Goal: Task Accomplishment & Management: Manage account settings

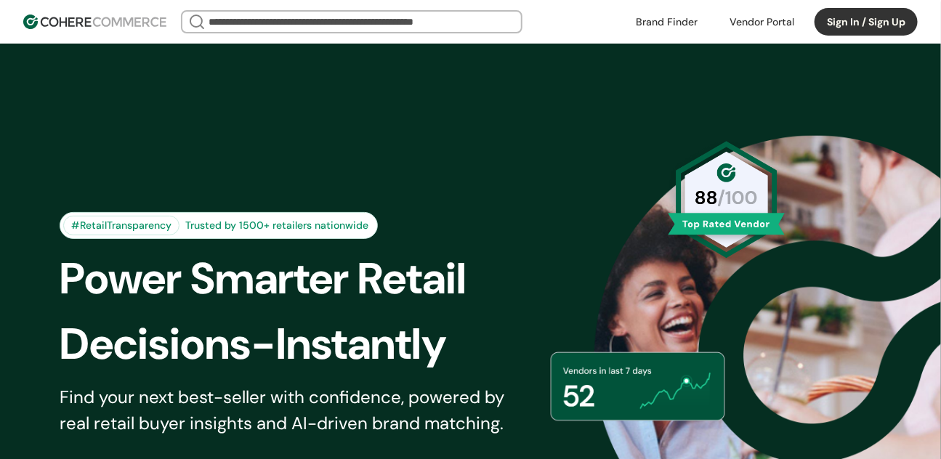
click at [880, 15] on button "Sign In / Sign Up" at bounding box center [865, 22] width 103 height 28
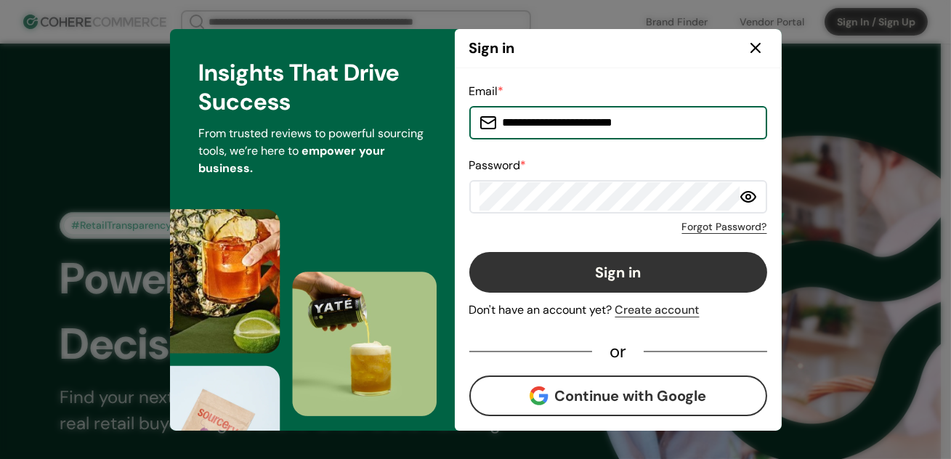
click at [567, 130] on input "**********" at bounding box center [627, 122] width 260 height 29
type input "**********"
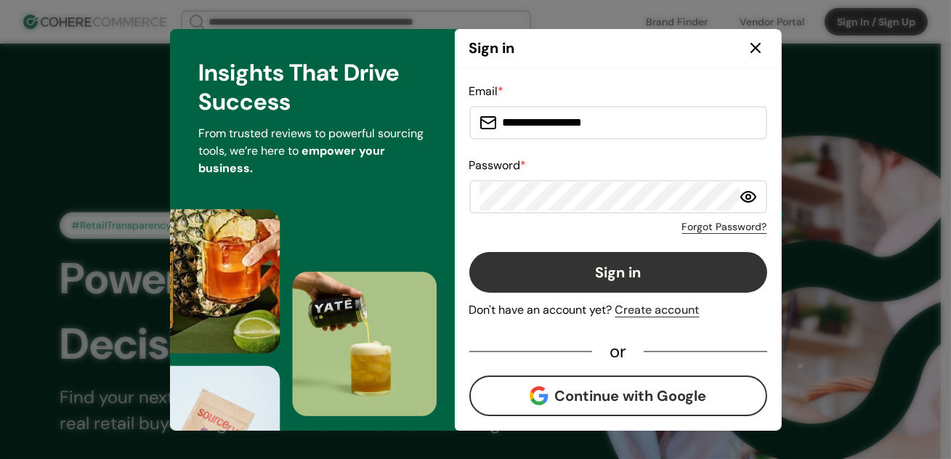
click at [540, 270] on button "Sign in" at bounding box center [618, 272] width 298 height 41
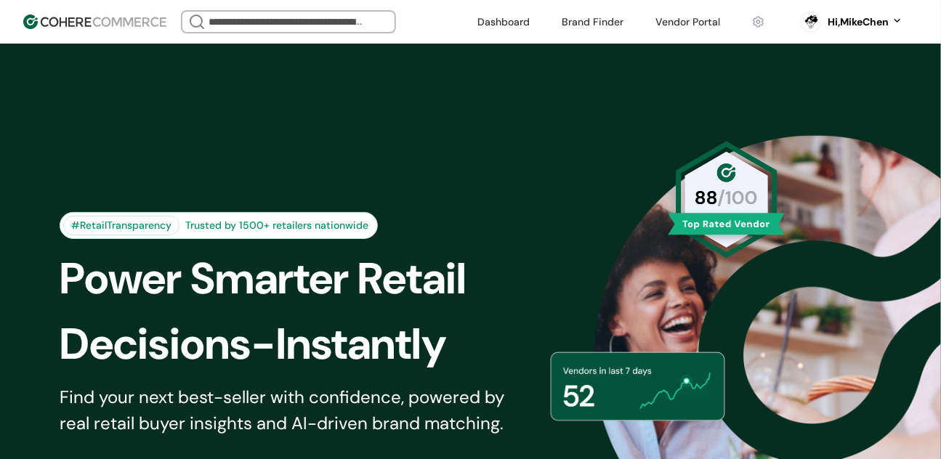
click at [761, 66] on div "#RetailTransparency Trusted by 1500+ retailers nationwide Power Smarter Retail …" at bounding box center [470, 356] width 941 height 625
click at [702, 23] on link at bounding box center [688, 22] width 82 height 22
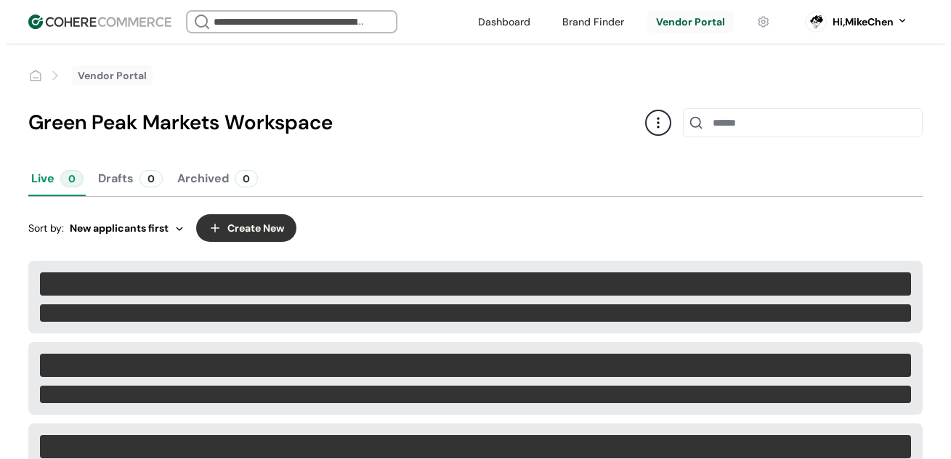
scroll to position [85, 0]
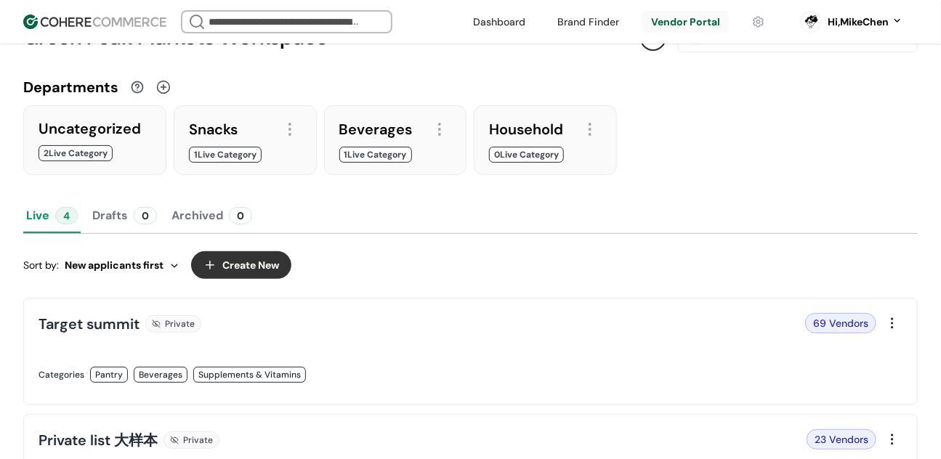
click at [255, 270] on button "Create New" at bounding box center [241, 265] width 100 height 28
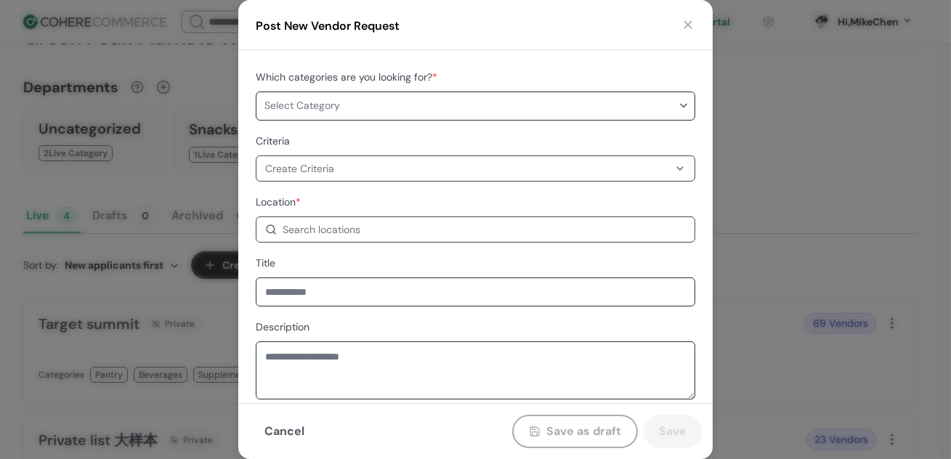
scroll to position [6, 0]
click at [326, 219] on div "Search locations" at bounding box center [475, 229] width 439 height 26
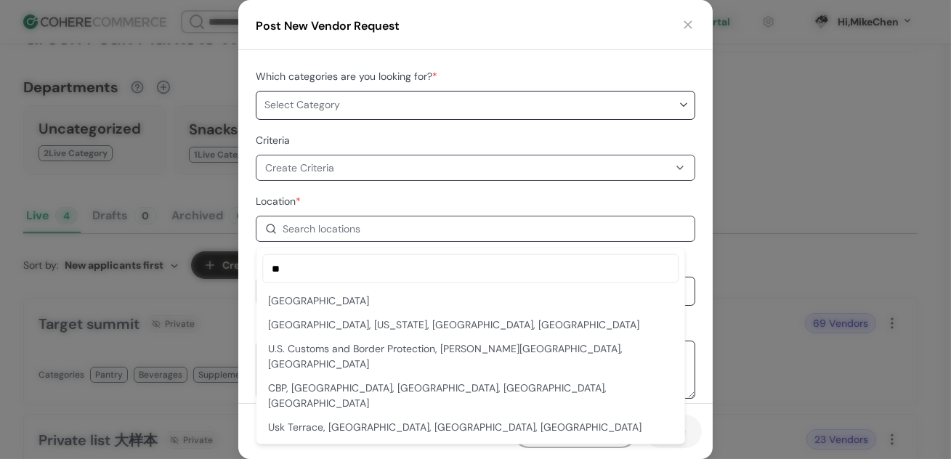
click at [333, 307] on div "USA" at bounding box center [470, 300] width 405 height 15
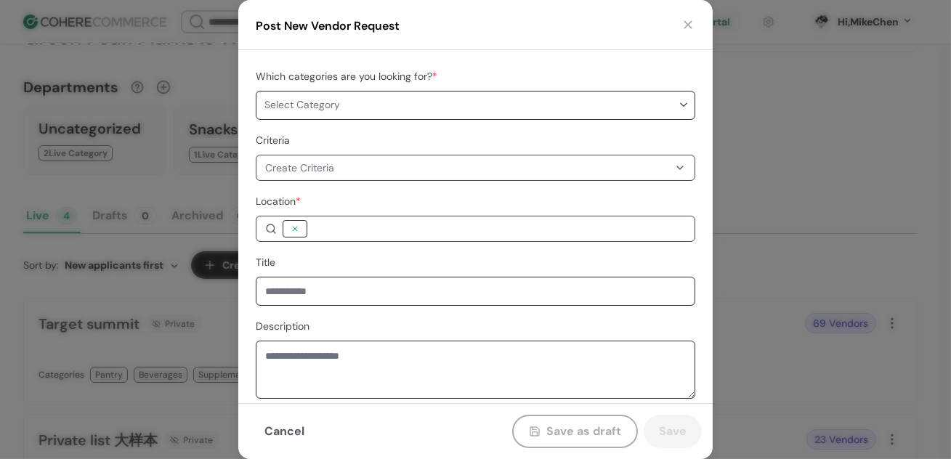
click at [291, 228] on div at bounding box center [295, 229] width 15 height 15
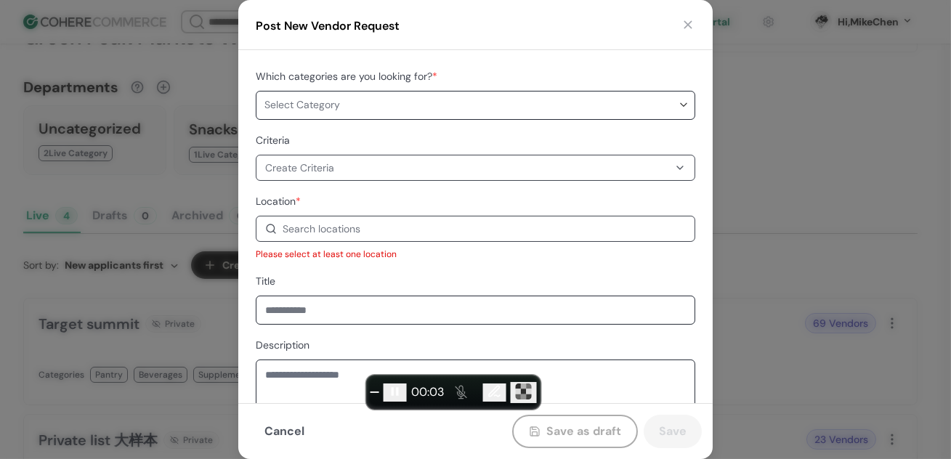
click at [370, 232] on div "Search locations" at bounding box center [484, 229] width 403 height 15
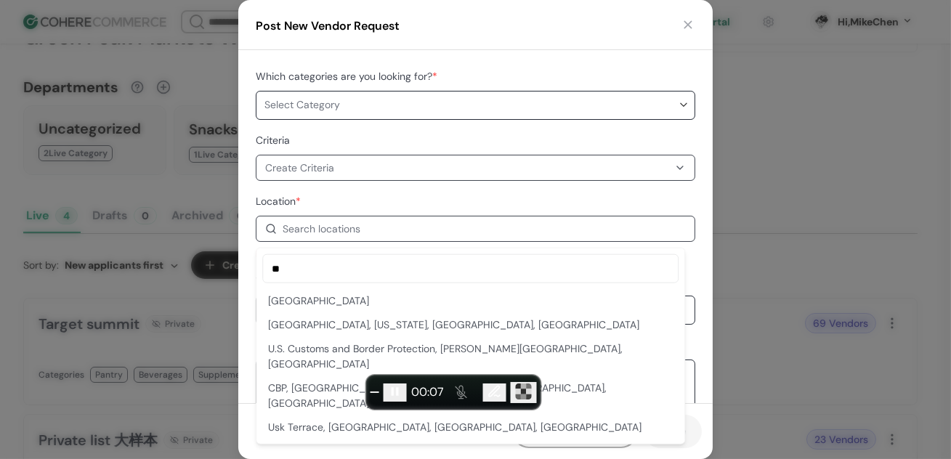
click at [338, 293] on div "USA" at bounding box center [470, 300] width 405 height 15
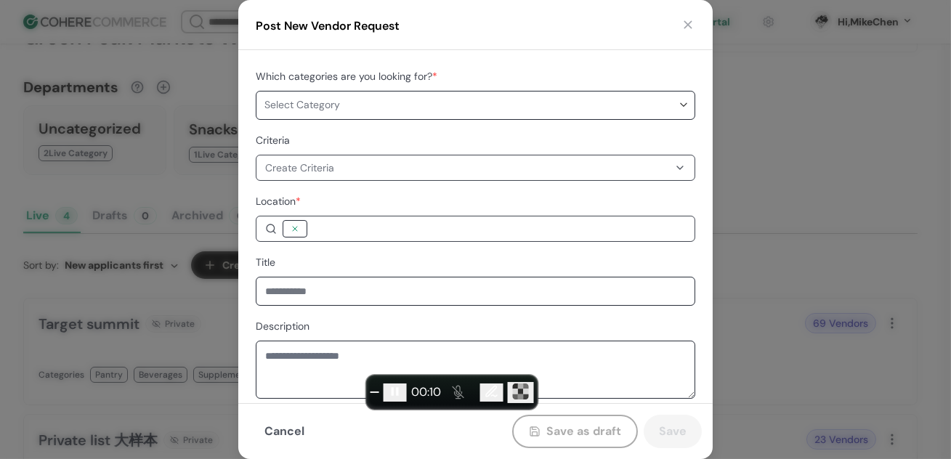
click at [296, 227] on div at bounding box center [295, 229] width 15 height 15
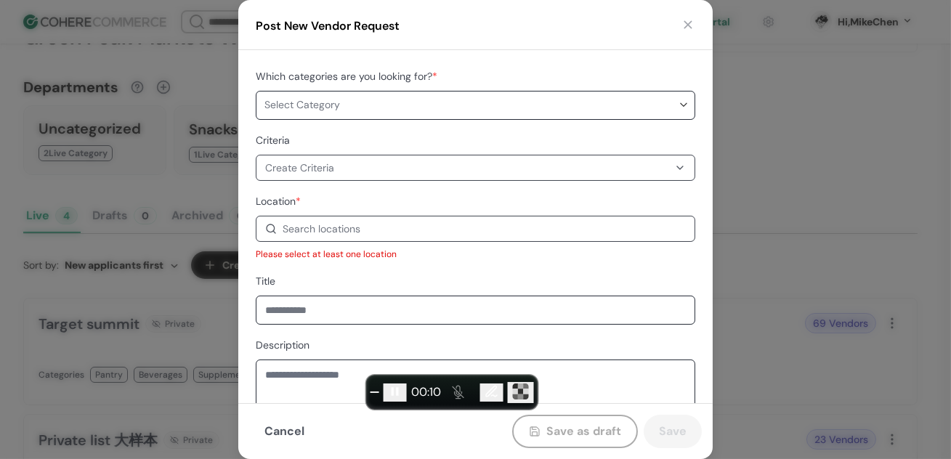
click at [377, 235] on div "Search locations" at bounding box center [484, 229] width 403 height 15
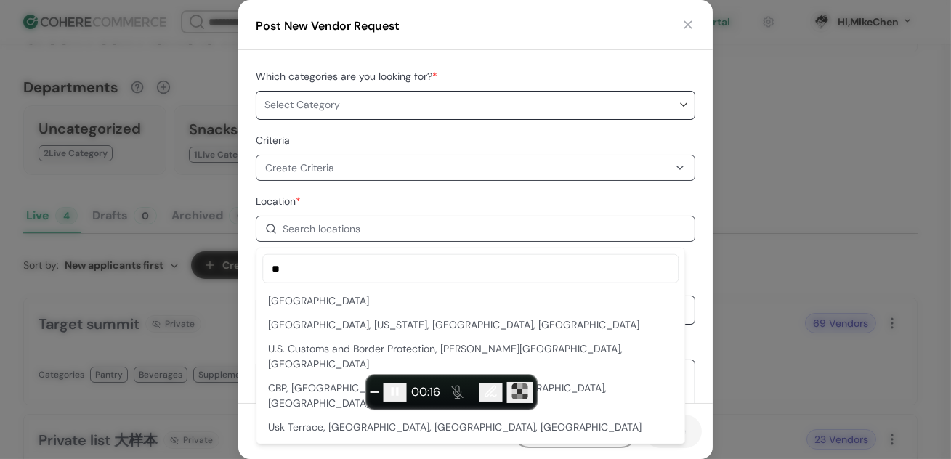
type input "**"
click at [574, 321] on div "U.S. Capitol Building, Washington, DC, USA" at bounding box center [470, 324] width 405 height 15
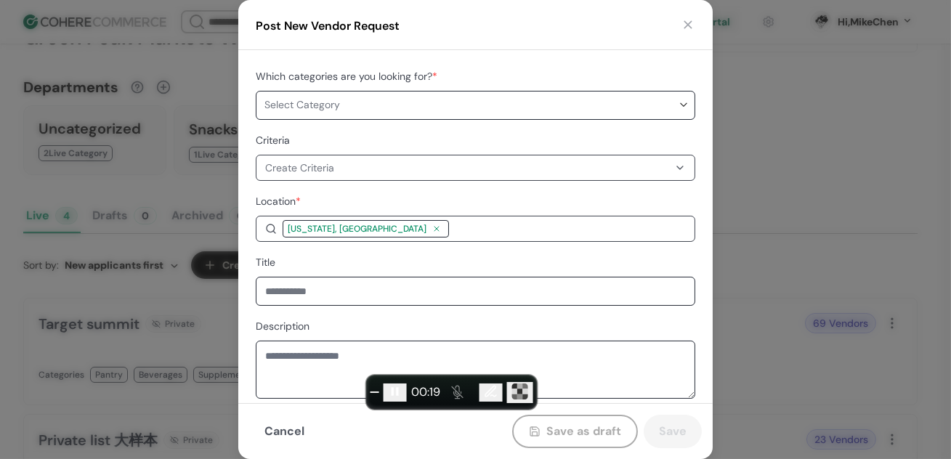
click at [429, 225] on div at bounding box center [436, 229] width 15 height 15
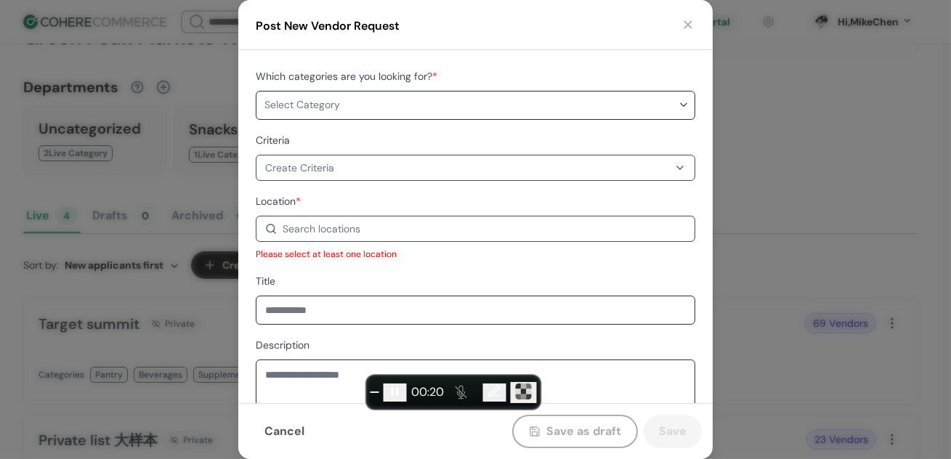
click at [360, 227] on div "Search locations" at bounding box center [484, 229] width 403 height 15
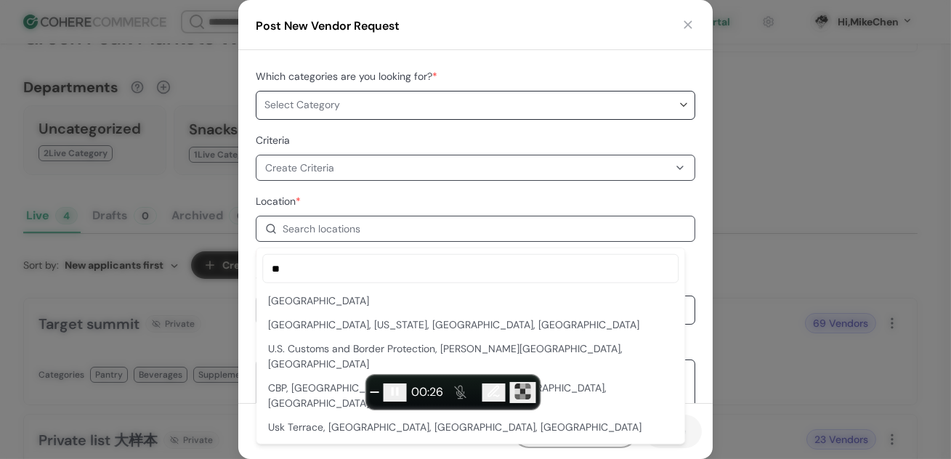
click at [339, 304] on div "USA" at bounding box center [470, 300] width 405 height 15
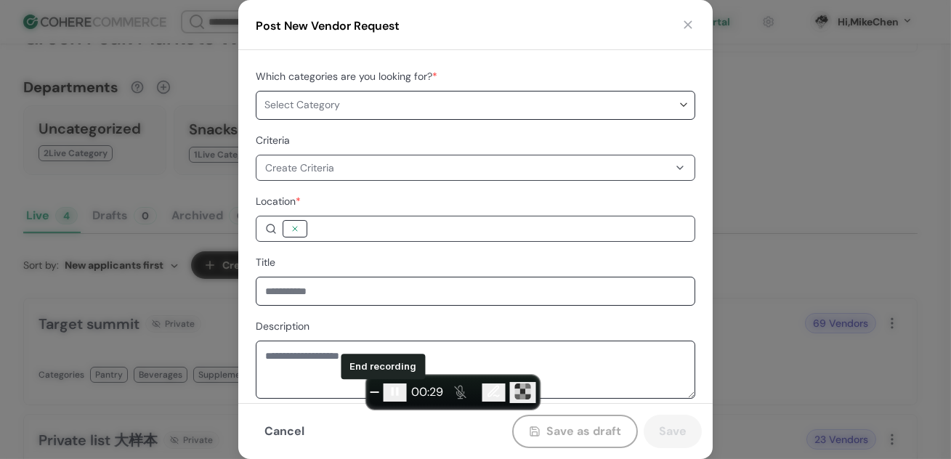
click at [379, 392] on button "End recording" at bounding box center [374, 392] width 9 height 1
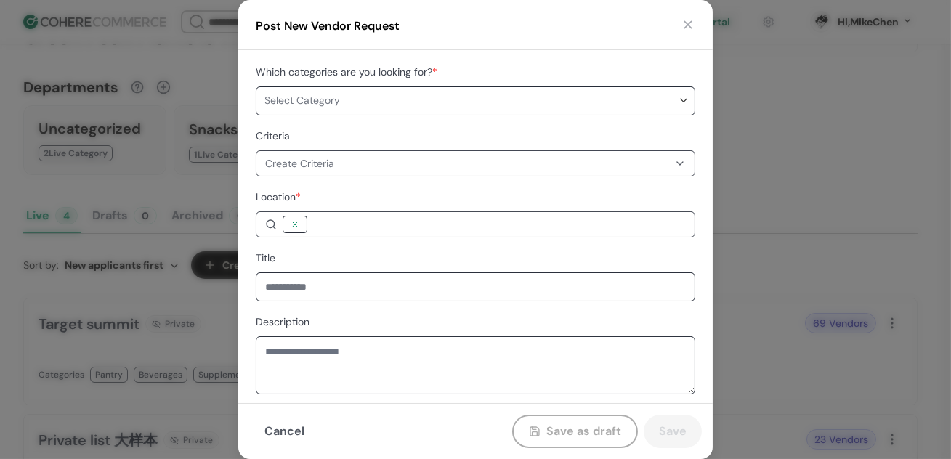
scroll to position [132, 0]
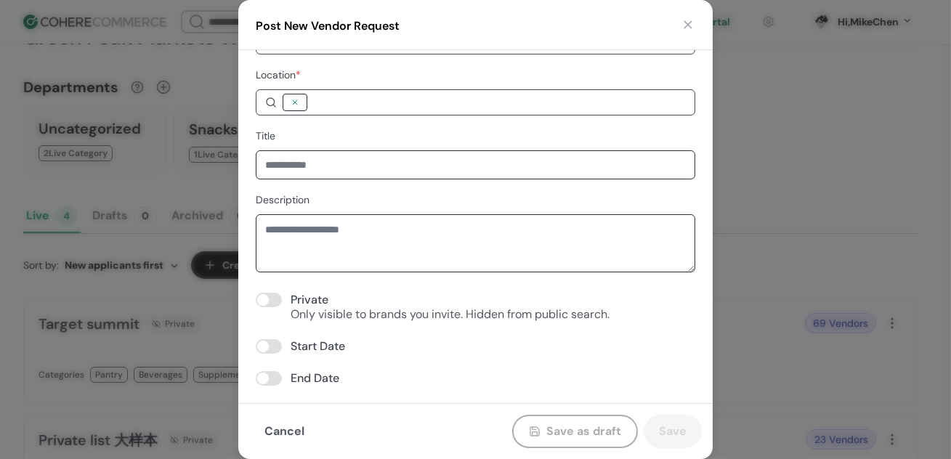
click at [363, 170] on input at bounding box center [475, 164] width 439 height 29
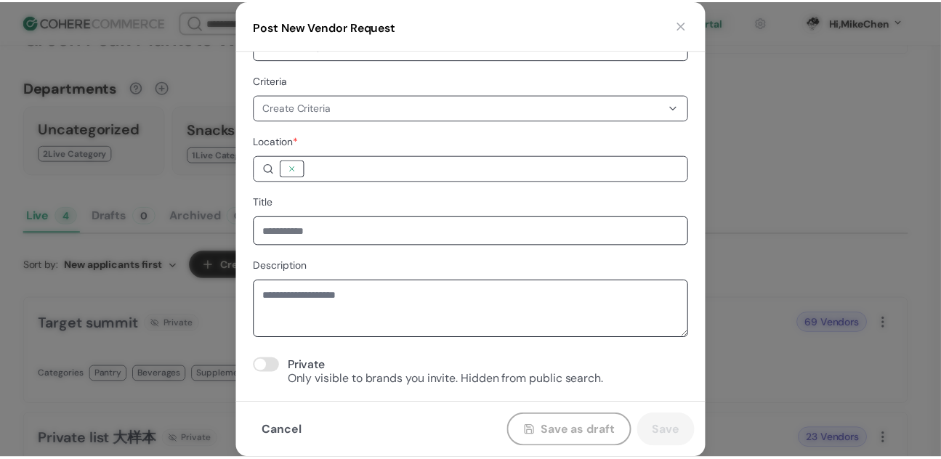
scroll to position [0, 0]
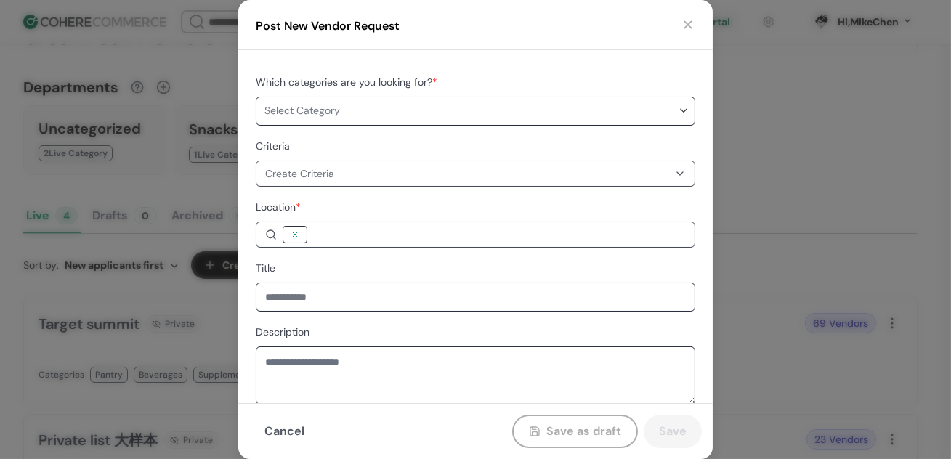
click at [693, 17] on button "button" at bounding box center [688, 24] width 15 height 15
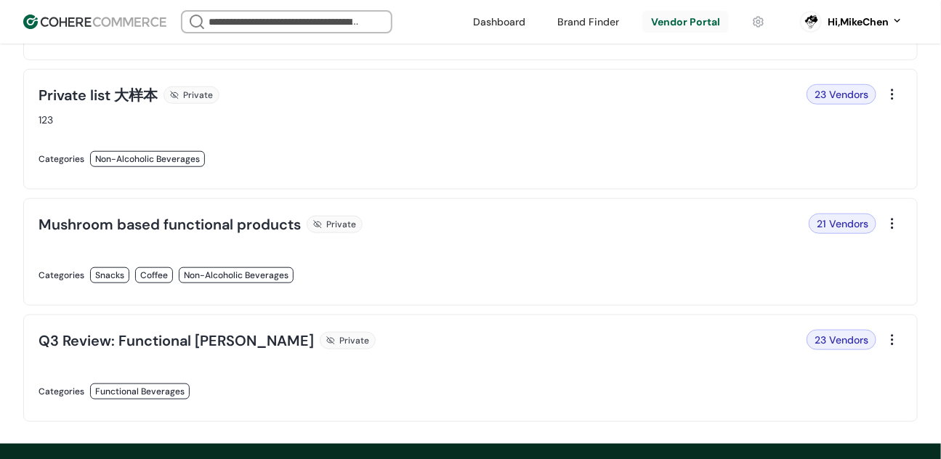
scroll to position [299, 0]
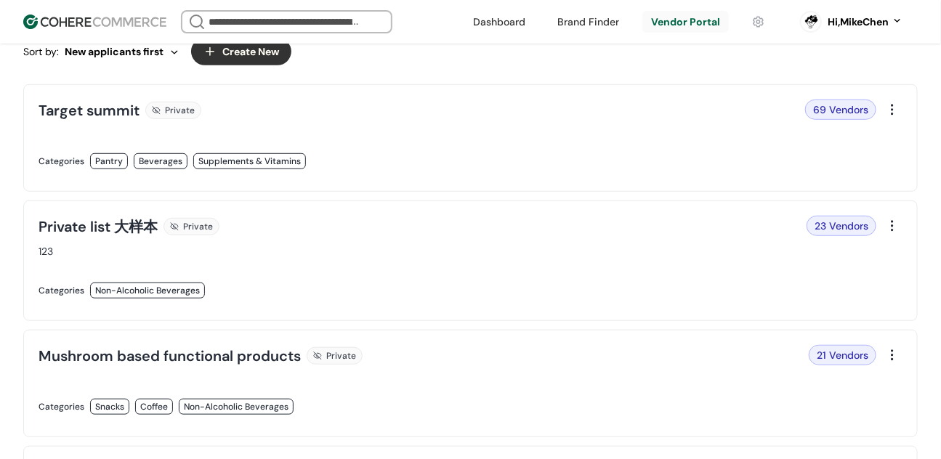
click at [820, 110] on div "69 Vendors" at bounding box center [840, 110] width 71 height 20
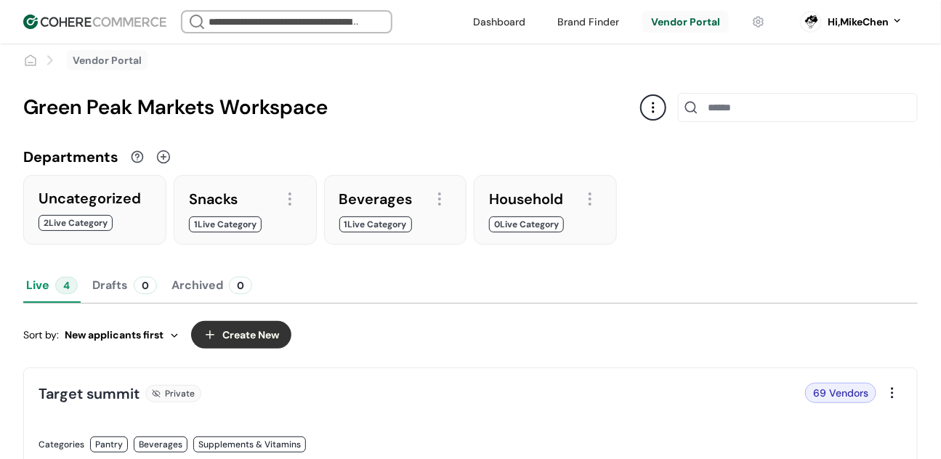
scroll to position [0, 0]
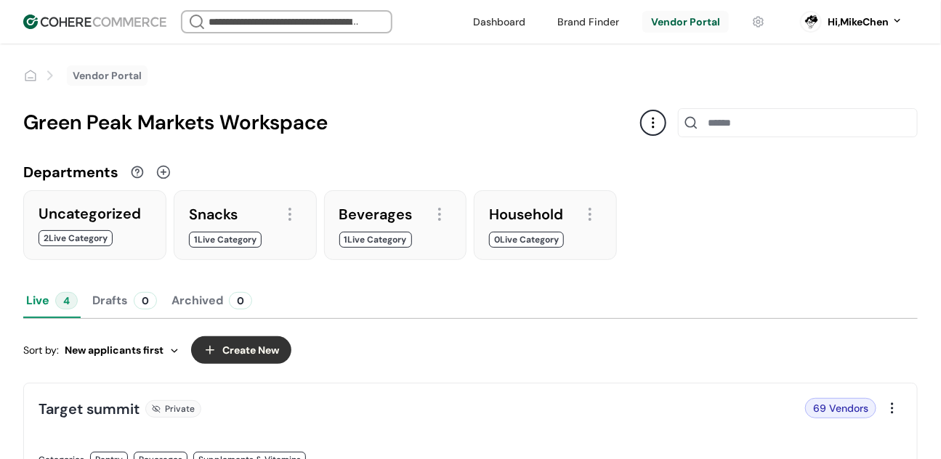
click at [243, 347] on button "Create New" at bounding box center [241, 350] width 100 height 28
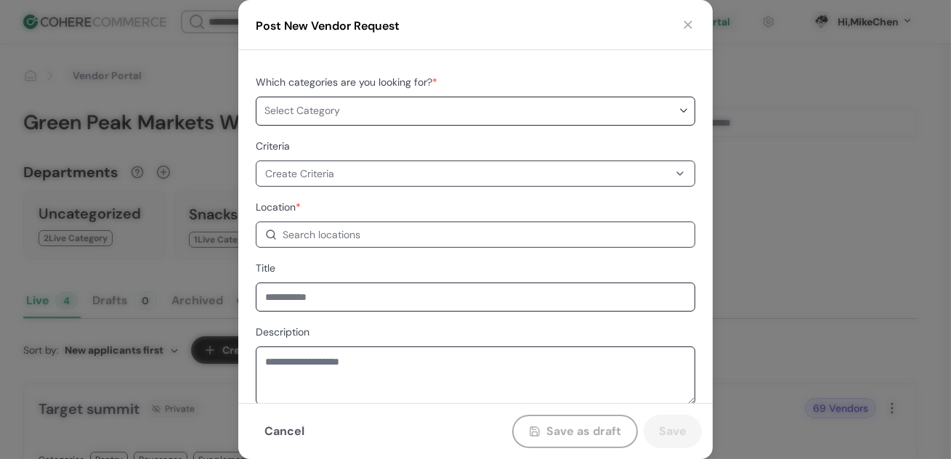
click at [322, 229] on div "Search locations" at bounding box center [322, 234] width 78 height 15
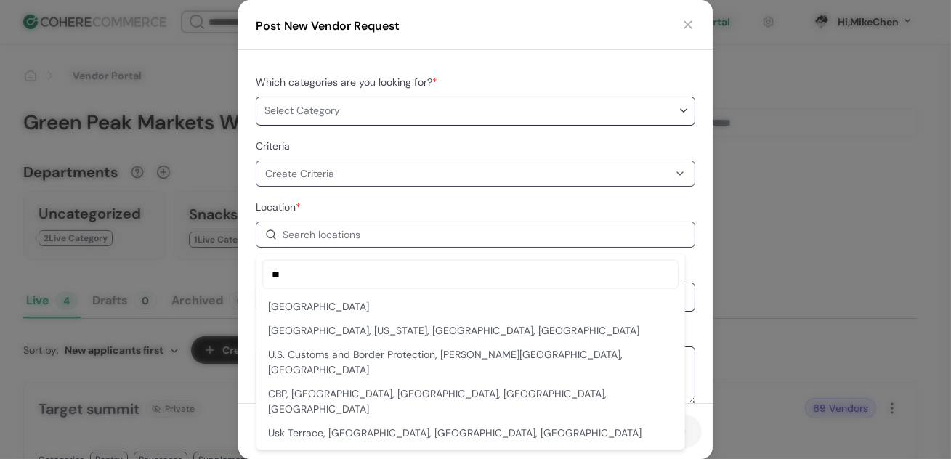
type input "**"
click at [337, 309] on div "USA" at bounding box center [470, 306] width 405 height 15
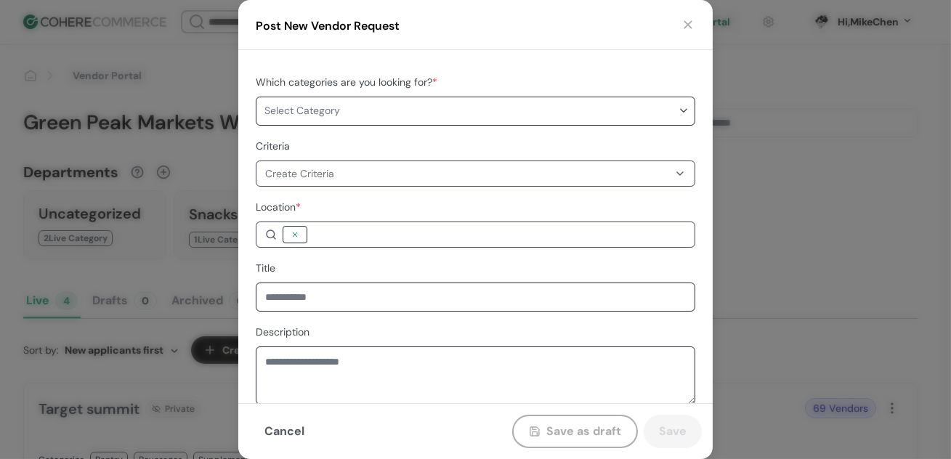
click at [696, 23] on div "Post New Vendor Request" at bounding box center [475, 25] width 474 height 50
click at [689, 20] on button "button" at bounding box center [688, 24] width 15 height 15
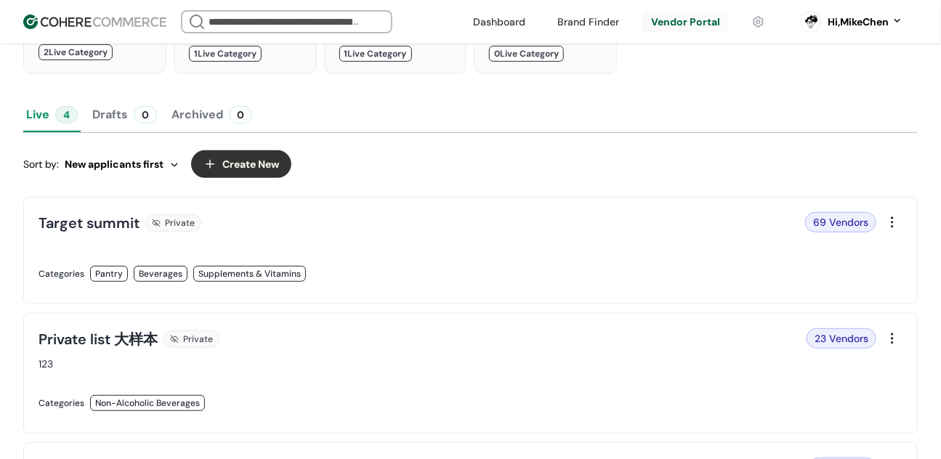
scroll to position [131, 0]
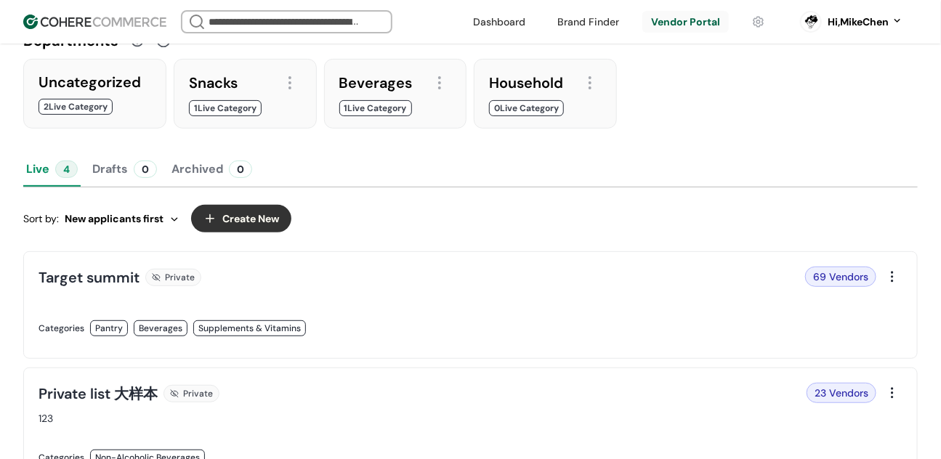
click at [186, 344] on link at bounding box center [251, 344] width 424 height 0
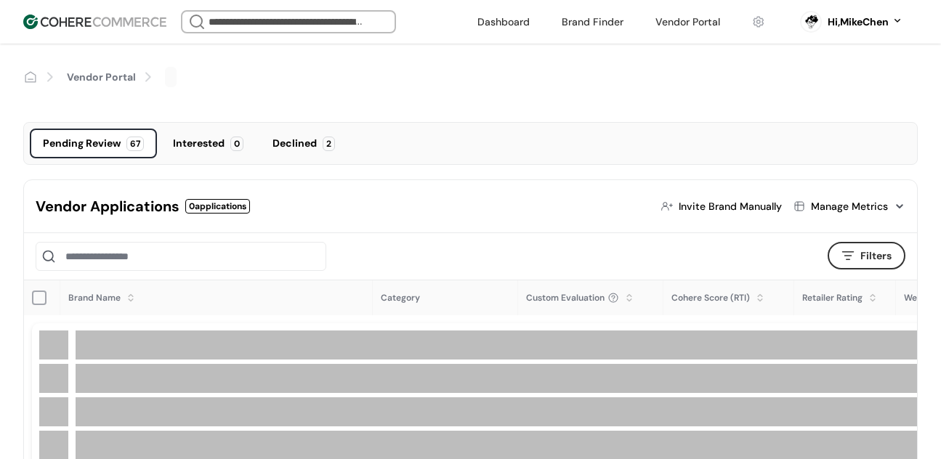
scroll to position [121, 0]
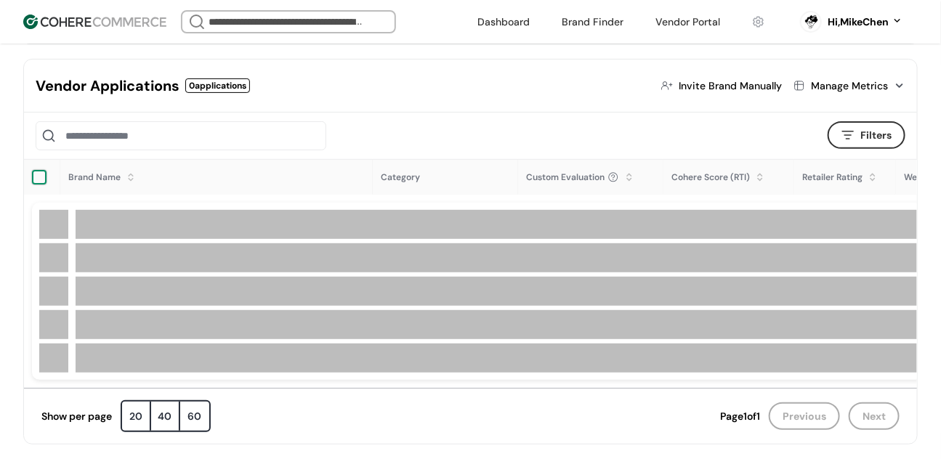
click at [41, 179] on div at bounding box center [39, 177] width 15 height 15
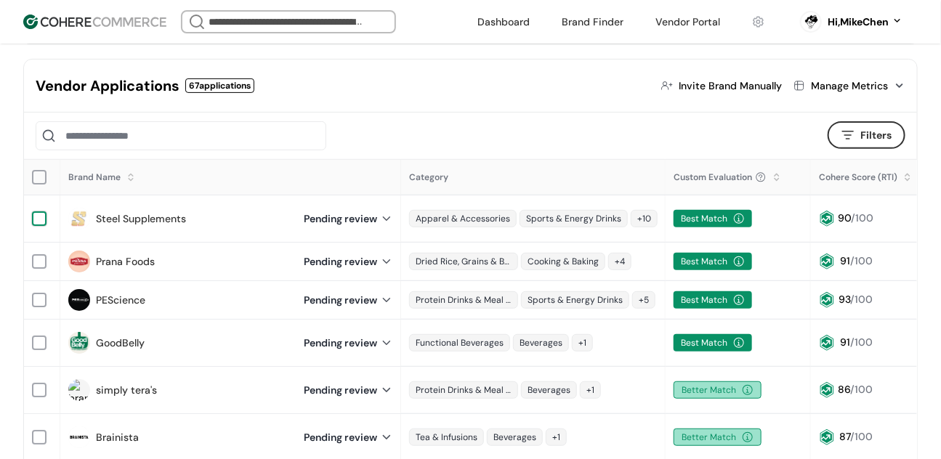
click at [39, 211] on div at bounding box center [39, 218] width 15 height 15
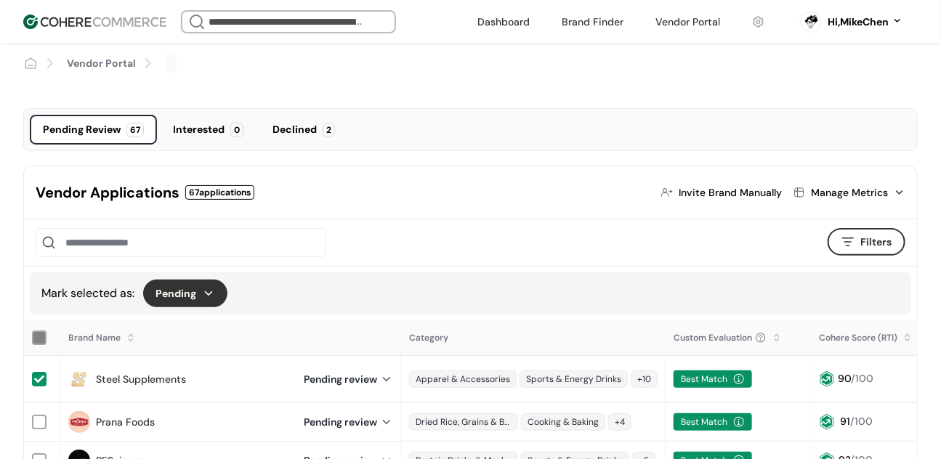
scroll to position [9, 0]
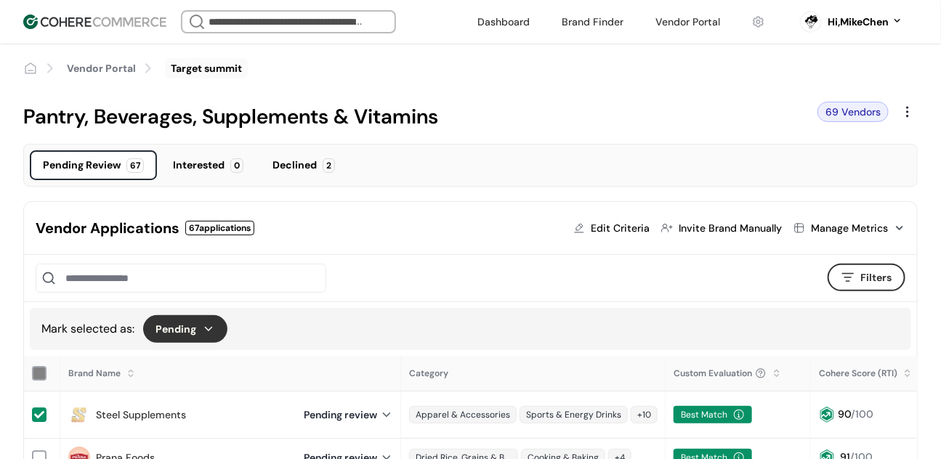
click at [189, 332] on button "Pending" at bounding box center [185, 329] width 84 height 28
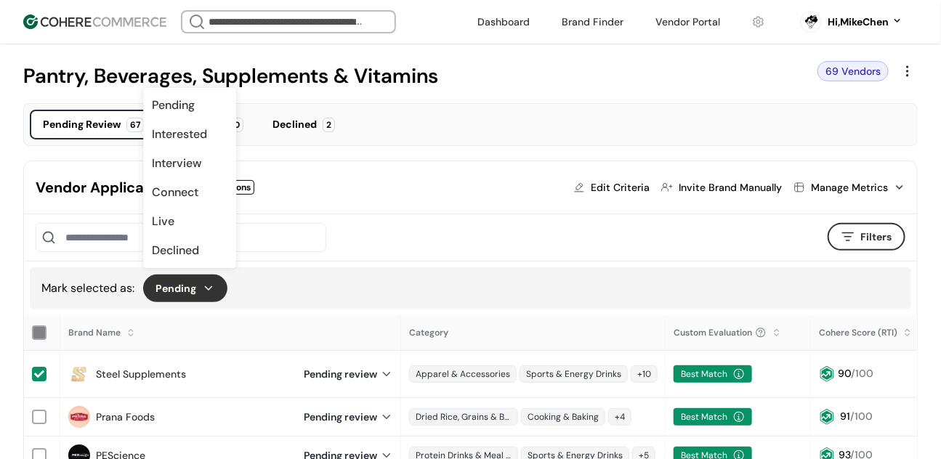
scroll to position [53, 0]
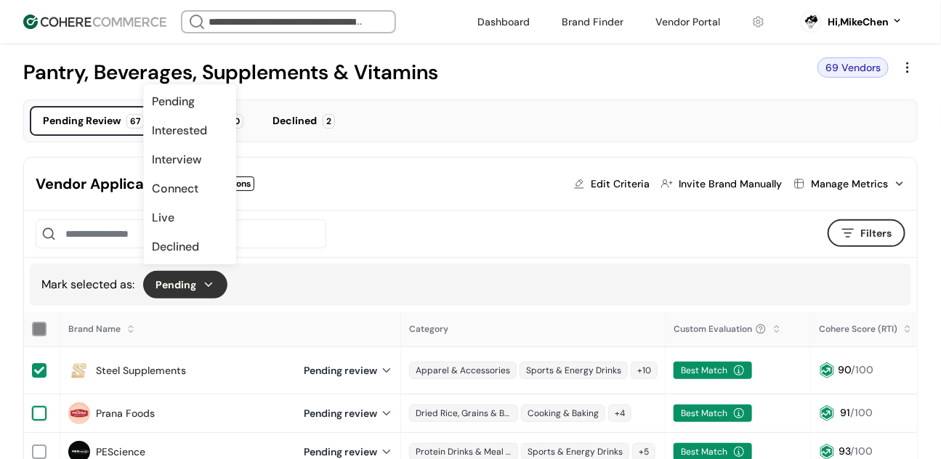
click at [33, 406] on div at bounding box center [39, 413] width 15 height 15
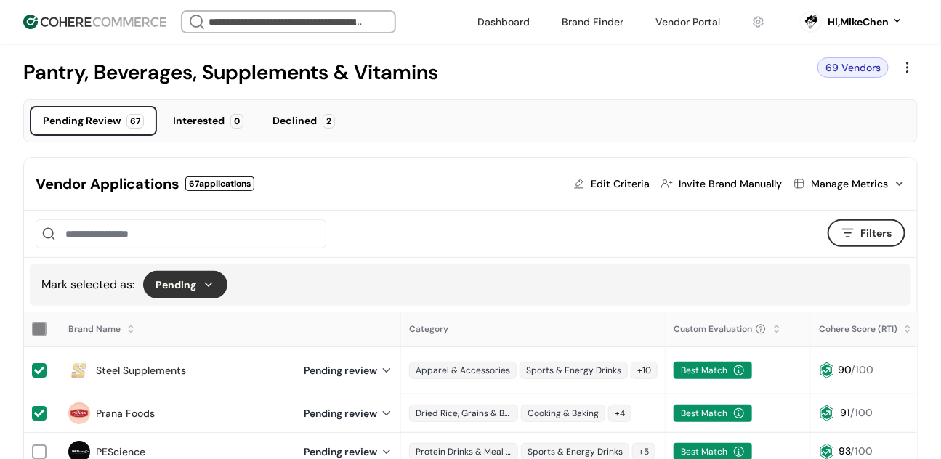
click at [180, 296] on button "Pending" at bounding box center [185, 285] width 84 height 28
click at [506, 211] on div "Filters Filters" at bounding box center [470, 234] width 893 height 47
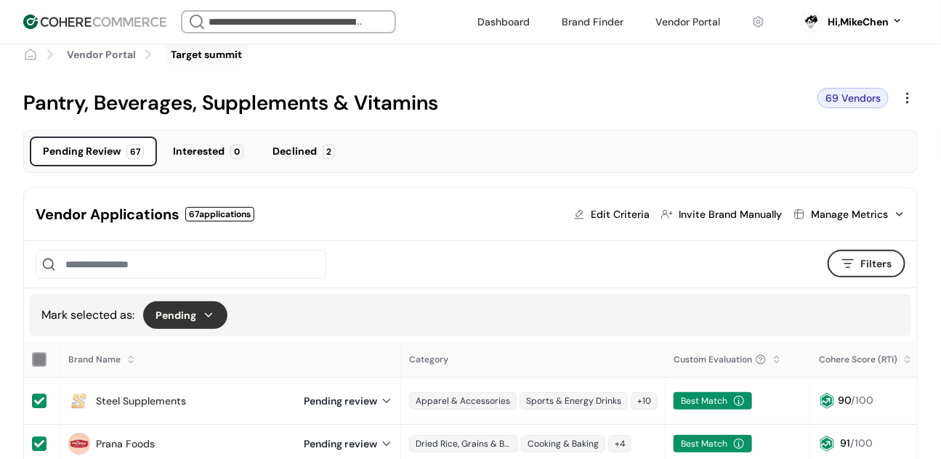
scroll to position [35, 0]
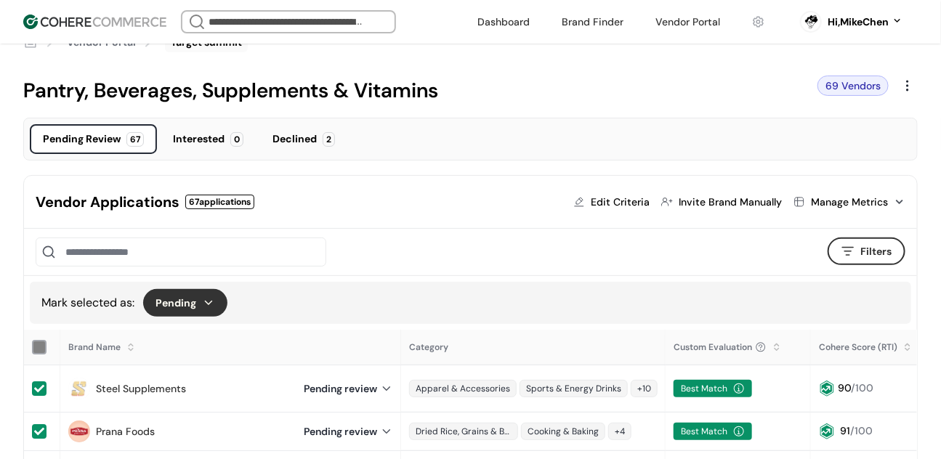
click at [198, 304] on button "Pending" at bounding box center [185, 303] width 84 height 28
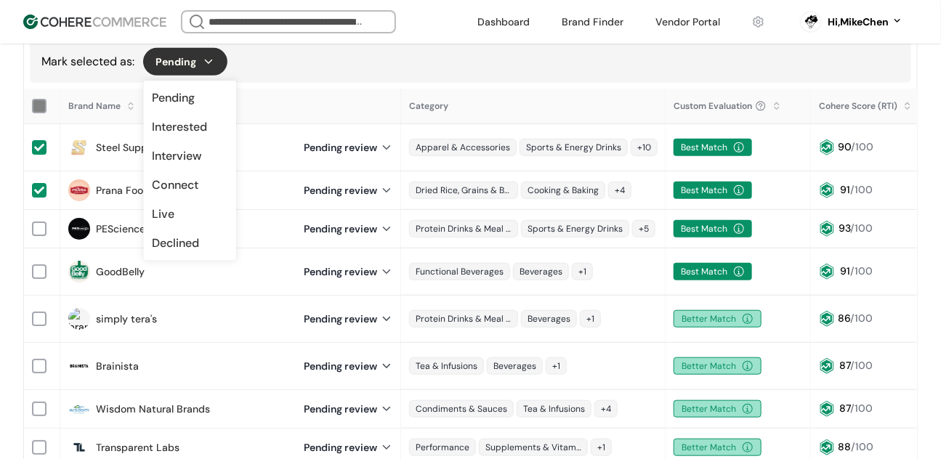
click at [485, 63] on div "Mark selected as: Pending" at bounding box center [470, 62] width 881 height 42
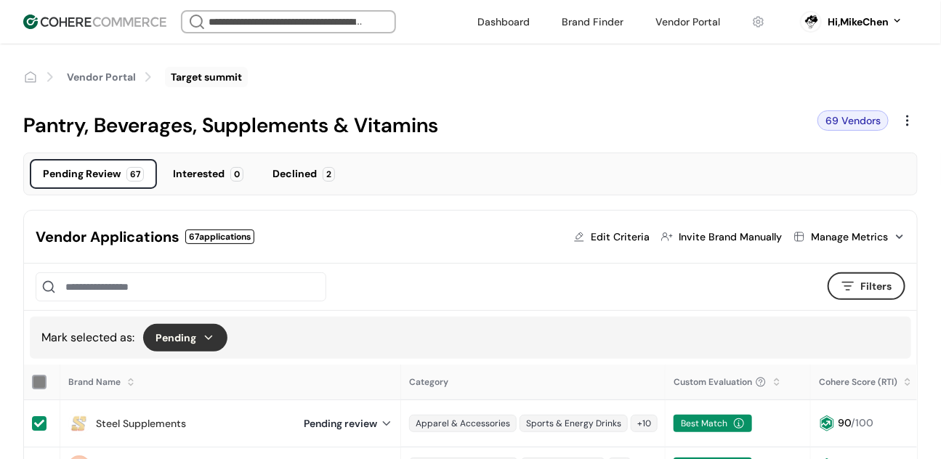
scroll to position [2, 0]
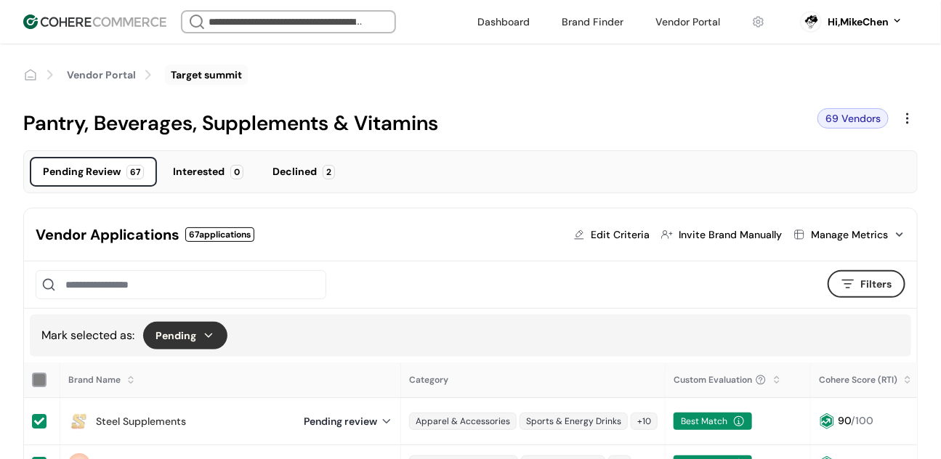
click at [893, 293] on button "Filters" at bounding box center [866, 284] width 78 height 28
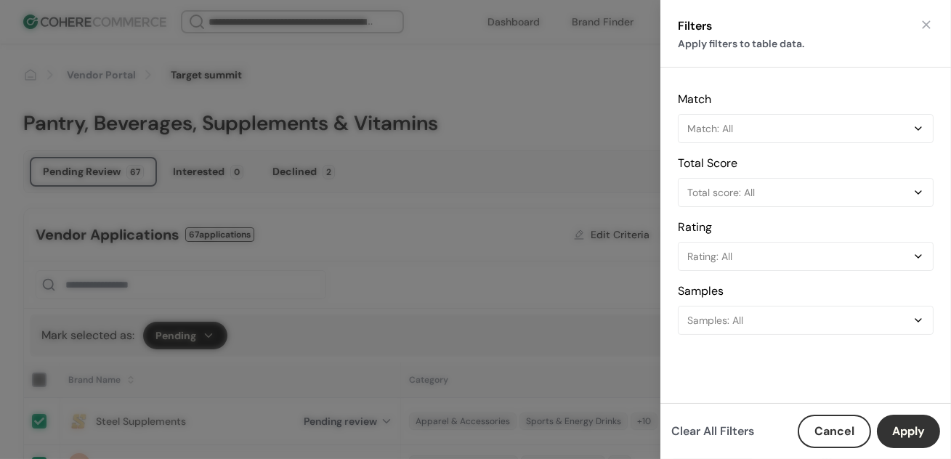
click at [483, 203] on div "Filters Apply filters to table data. Match Match: All Total Score Total score: …" at bounding box center [475, 229] width 951 height 459
click at [926, 23] on button "button" at bounding box center [926, 24] width 15 height 15
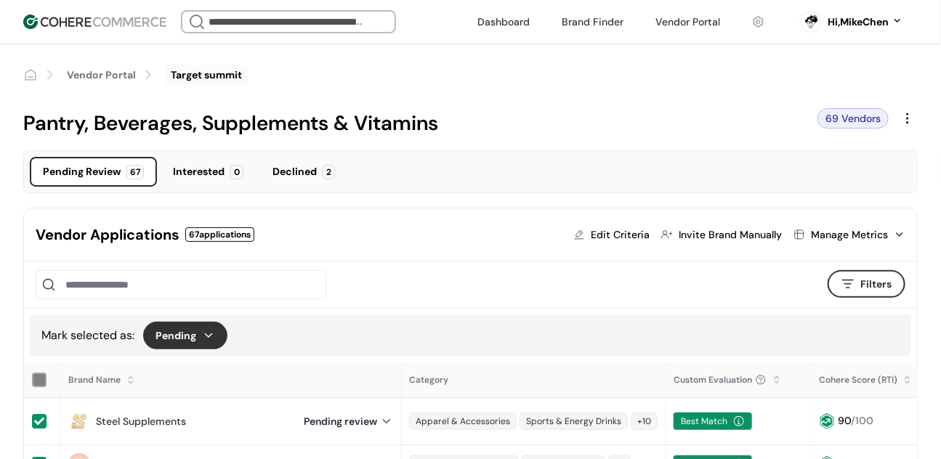
click at [177, 174] on div "Interested" at bounding box center [199, 171] width 52 height 15
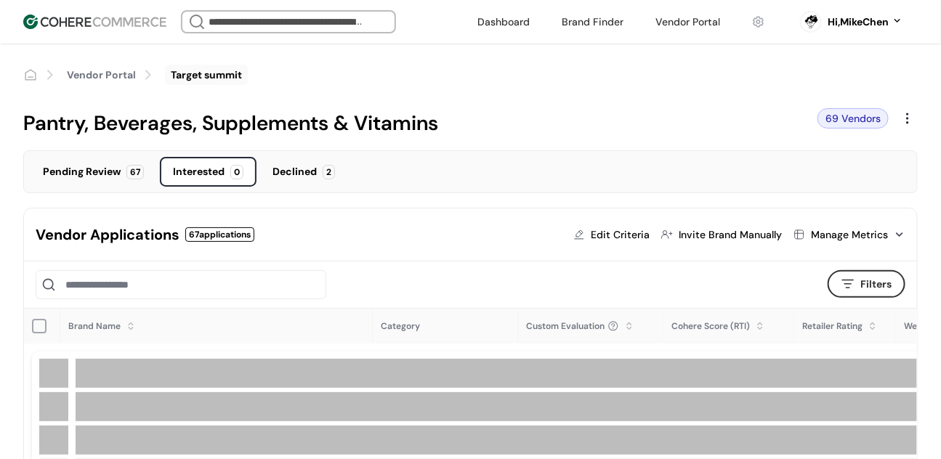
click at [341, 176] on div "Declined 2" at bounding box center [303, 172] width 89 height 30
click at [328, 176] on div "2" at bounding box center [329, 172] width 12 height 15
click at [100, 69] on link "Vendor Portal" at bounding box center [101, 75] width 69 height 15
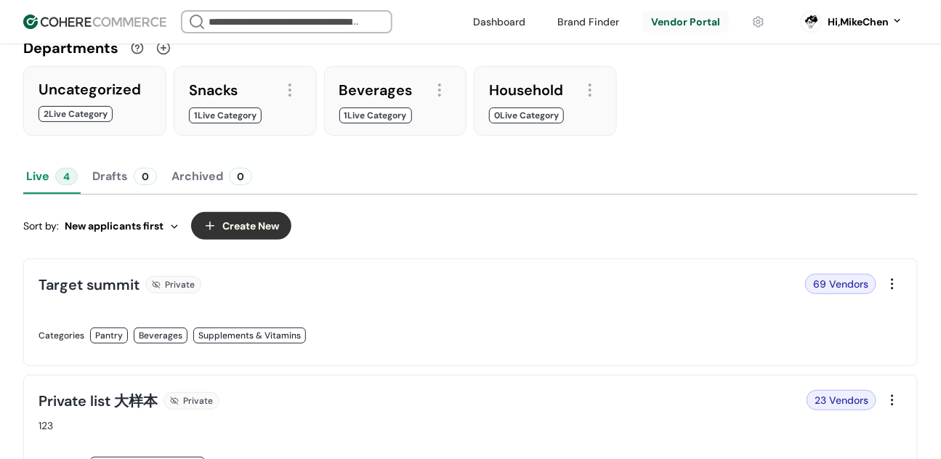
scroll to position [125, 0]
click at [835, 285] on div "69 Vendors" at bounding box center [840, 283] width 71 height 20
click at [347, 350] on link at bounding box center [251, 350] width 424 height 0
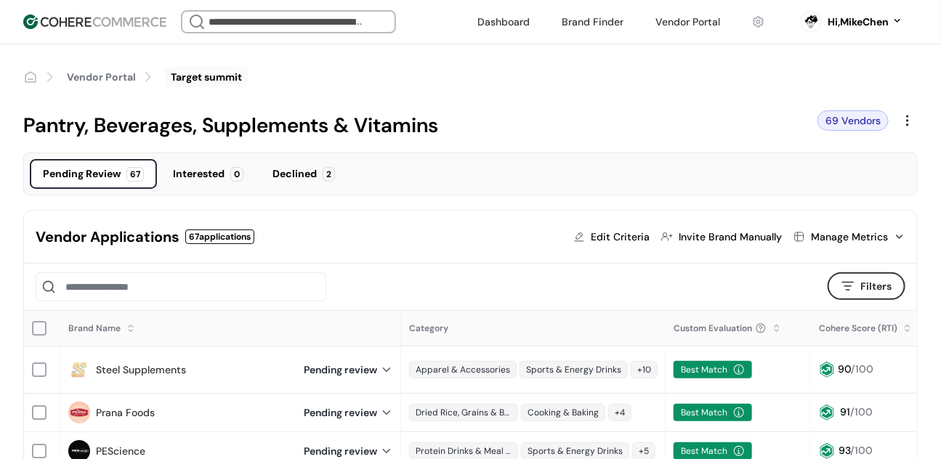
click at [630, 237] on div "Edit Criteria" at bounding box center [620, 237] width 59 height 15
type input "**"
type input "****"
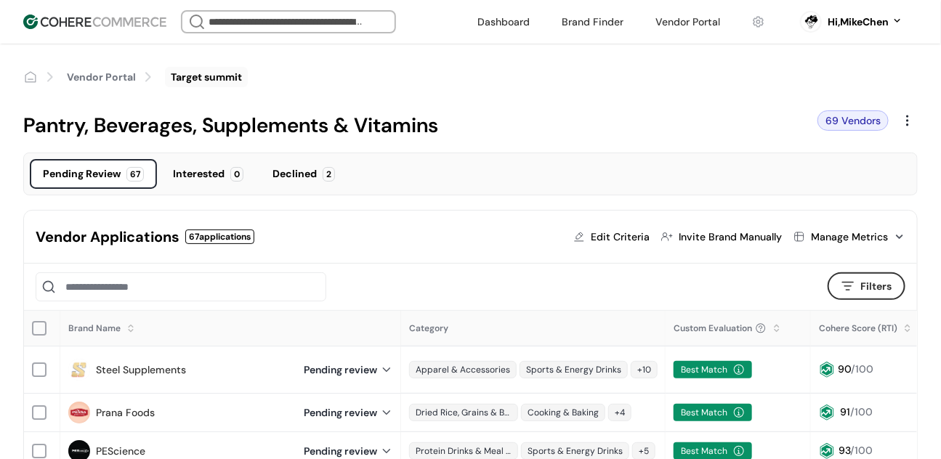
type input "****"
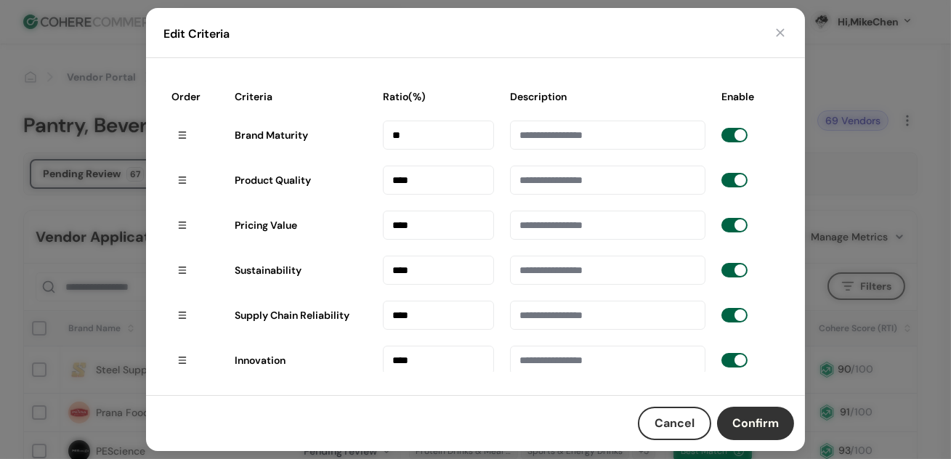
click at [725, 137] on span at bounding box center [734, 135] width 26 height 15
click at [409, 128] on input "**" at bounding box center [438, 135] width 111 height 29
drag, startPoint x: 447, startPoint y: 140, endPoint x: 316, endPoint y: 134, distance: 131.6
click at [316, 134] on tr "Brand Maturity *******" at bounding box center [475, 135] width 624 height 45
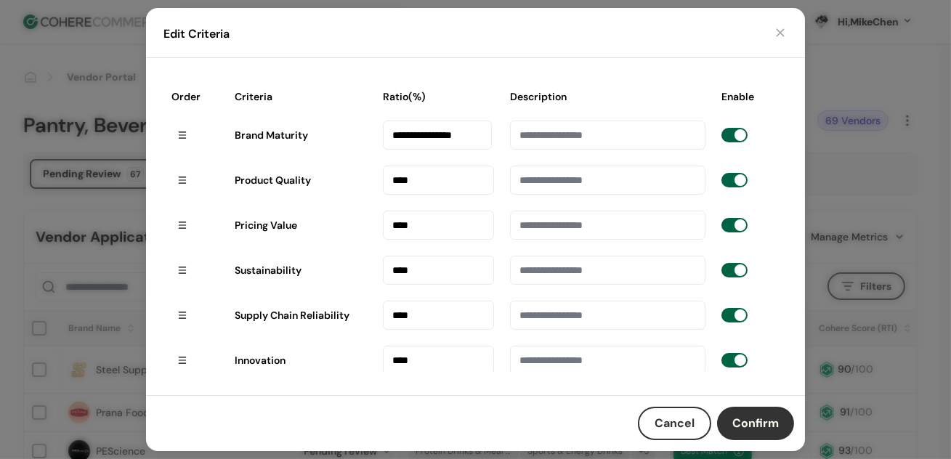
scroll to position [0, 36]
type input "**********"
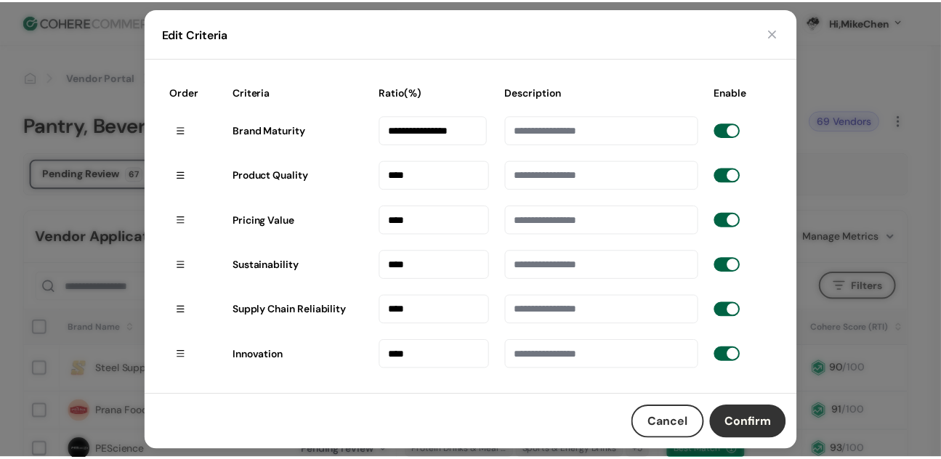
scroll to position [15, 0]
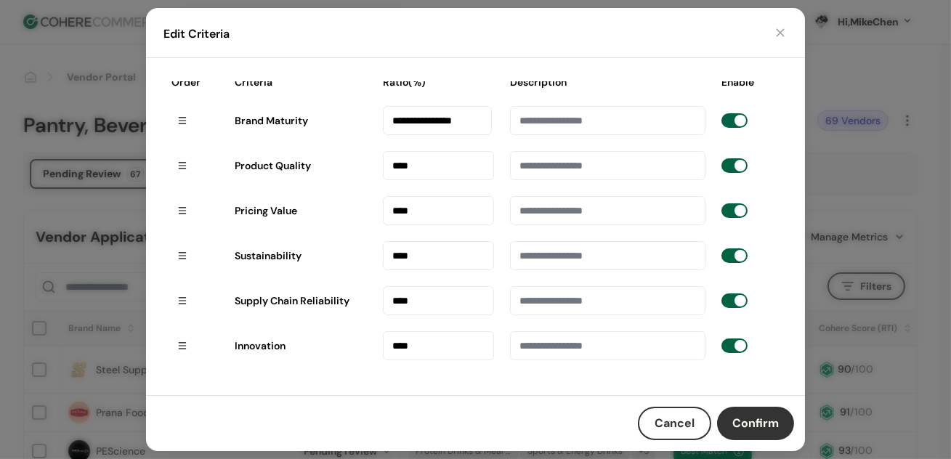
click at [776, 32] on button "button" at bounding box center [780, 32] width 15 height 15
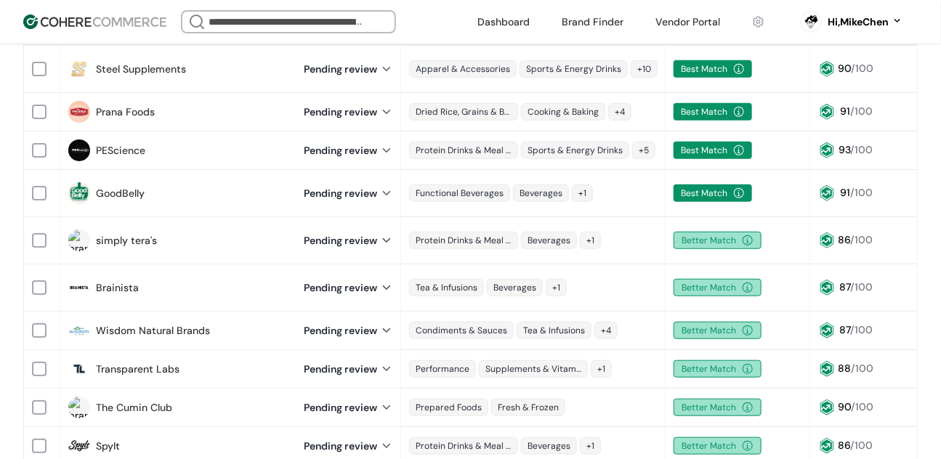
scroll to position [301, 0]
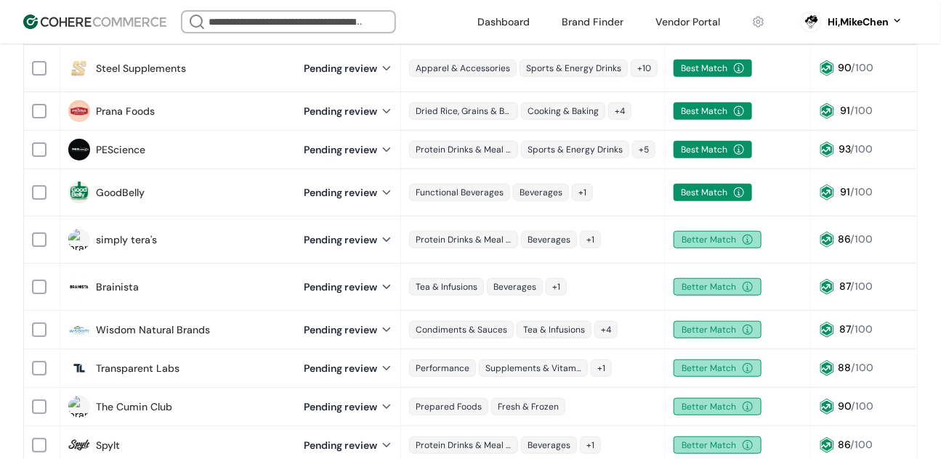
click at [370, 280] on div "Pending review" at bounding box center [348, 287] width 89 height 15
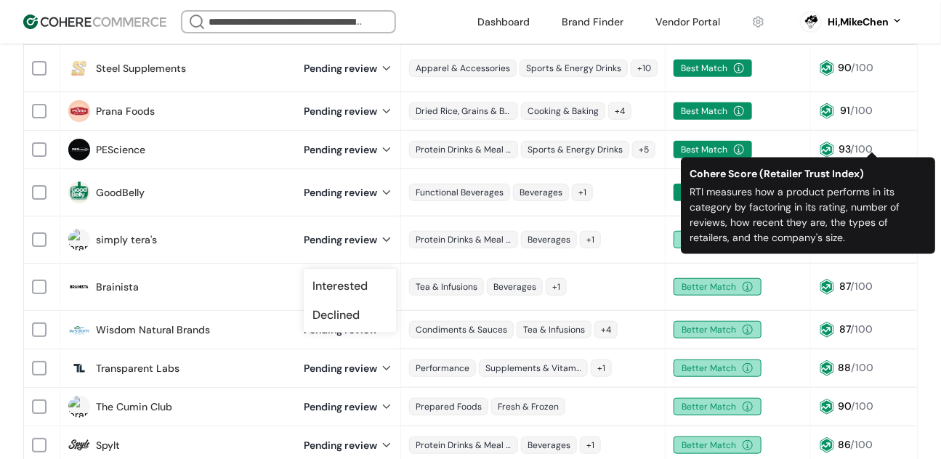
click at [922, 135] on div "Vendor Applications 67 applications Edit Criteria Invite Brand Manually Manage …" at bounding box center [470, 436] width 941 height 1056
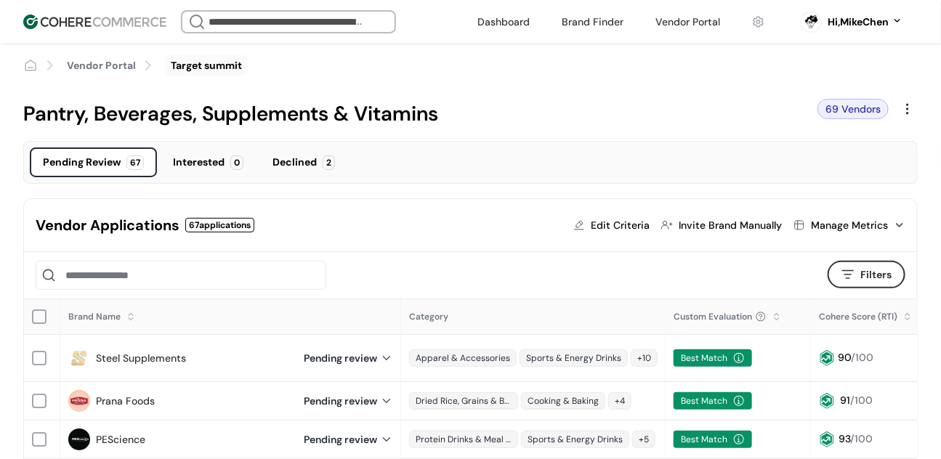
scroll to position [0, 0]
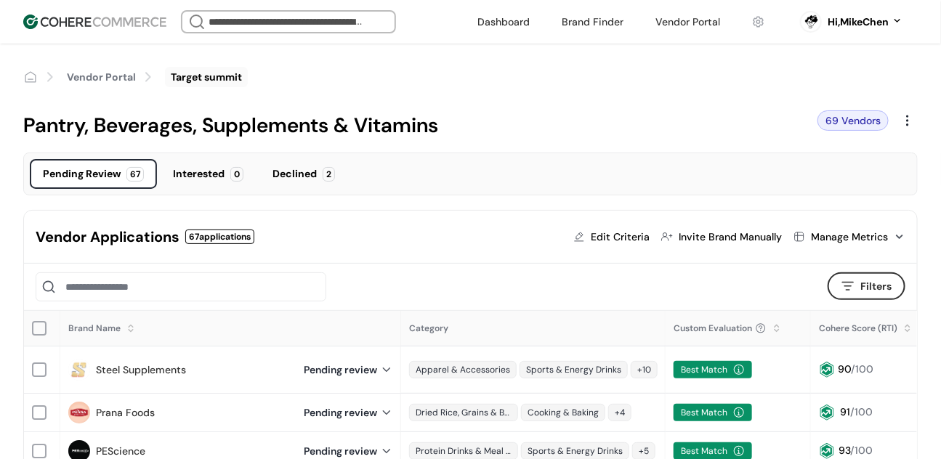
click at [511, 267] on div "Filters Filters" at bounding box center [470, 287] width 893 height 47
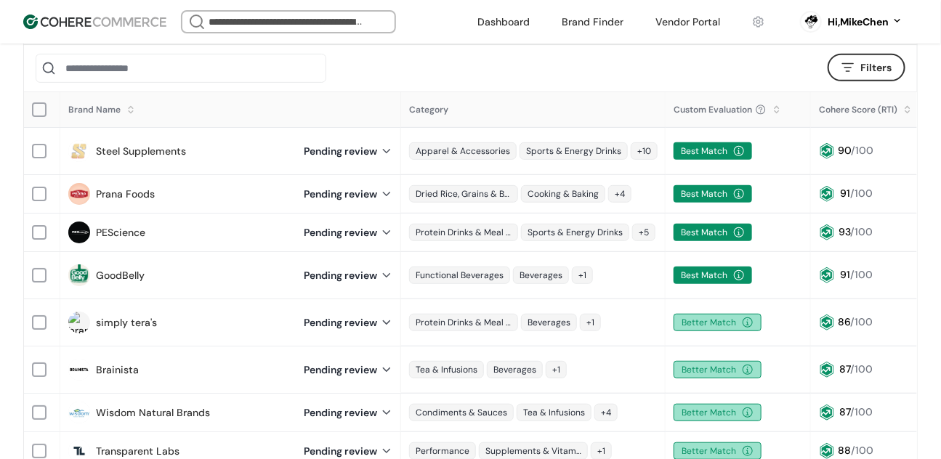
scroll to position [150, 0]
